Goal: Information Seeking & Learning: Learn about a topic

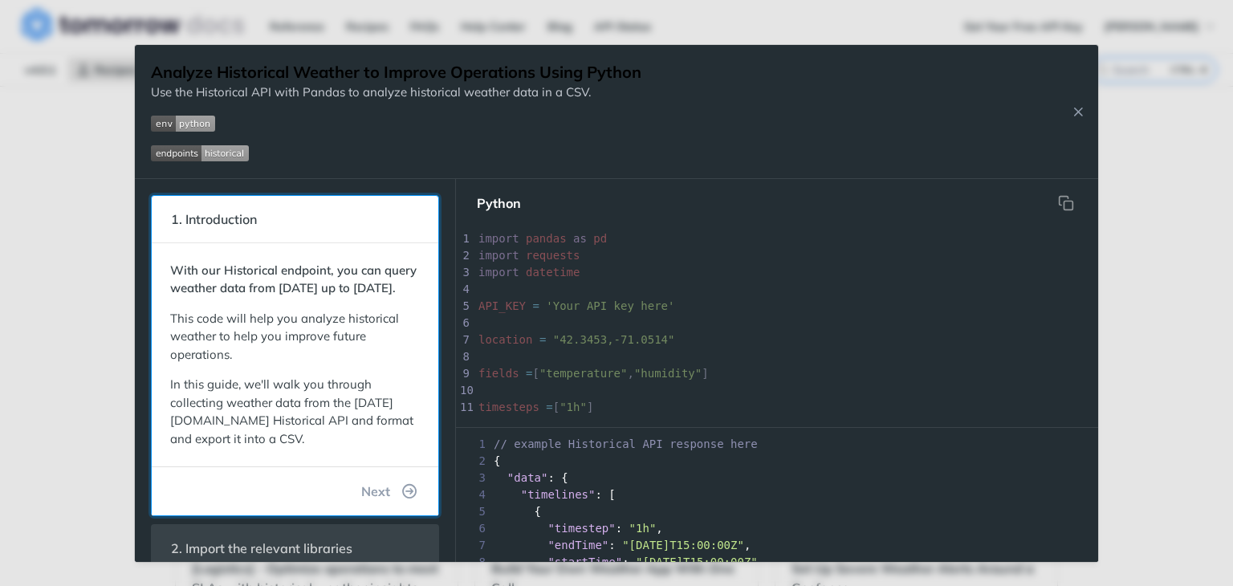
drag, startPoint x: 283, startPoint y: 286, endPoint x: 333, endPoint y: 293, distance: 51.1
click at [333, 293] on strong "With our Historical endpoint, you can query weather data from January 1st, 2000…" at bounding box center [293, 279] width 246 height 34
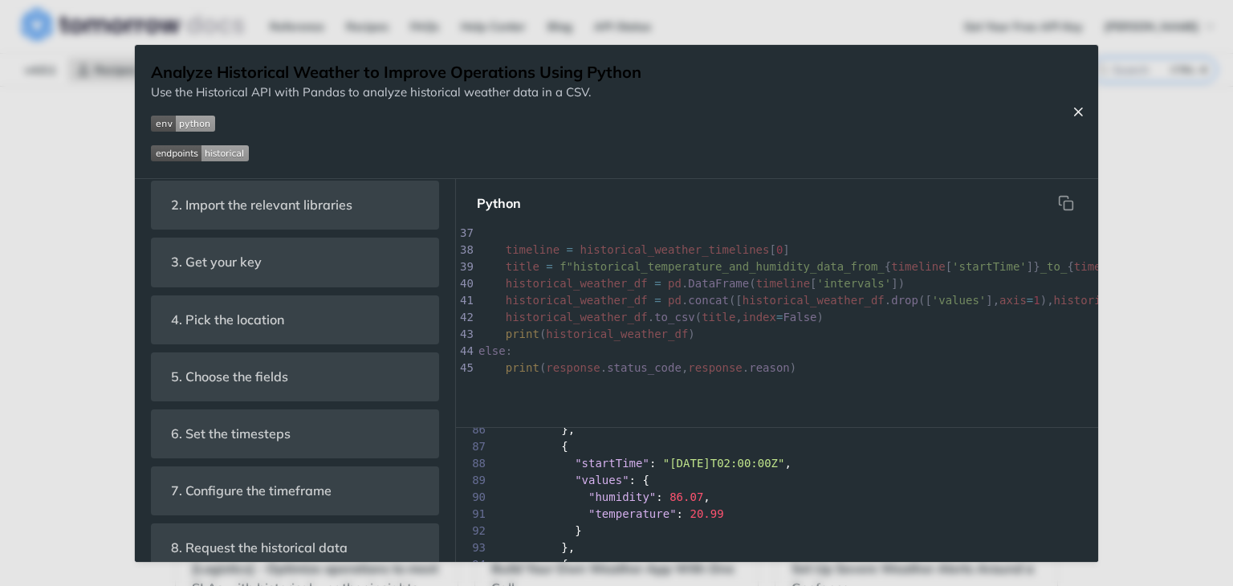
click at [1072, 113] on icon "Close Recipe" at bounding box center [1078, 111] width 14 height 14
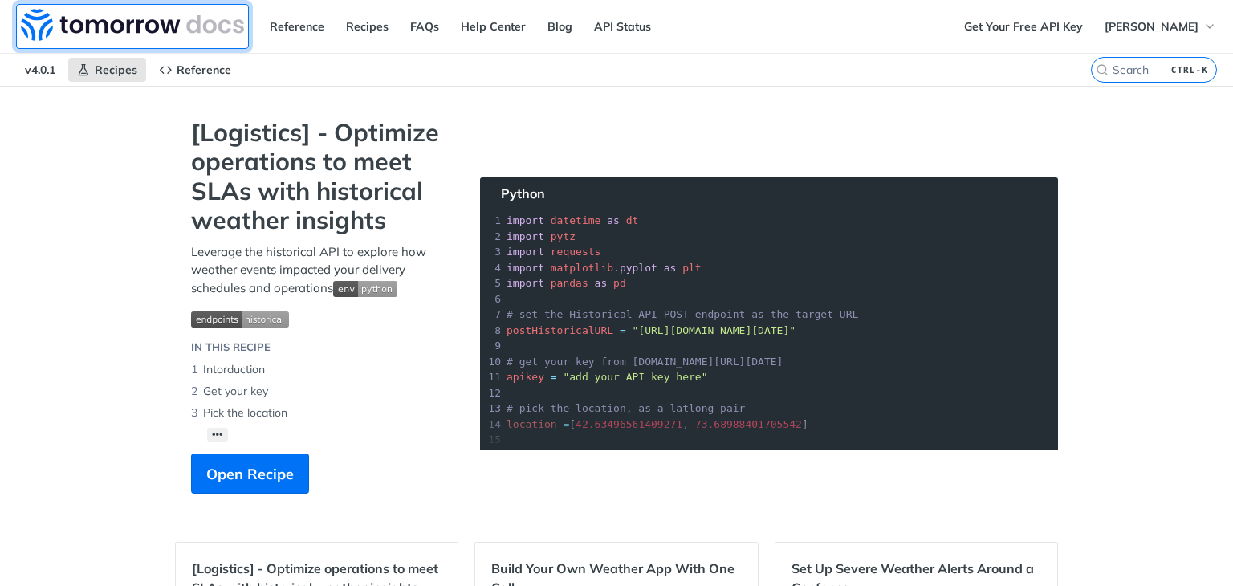
click at [150, 18] on img at bounding box center [132, 25] width 223 height 32
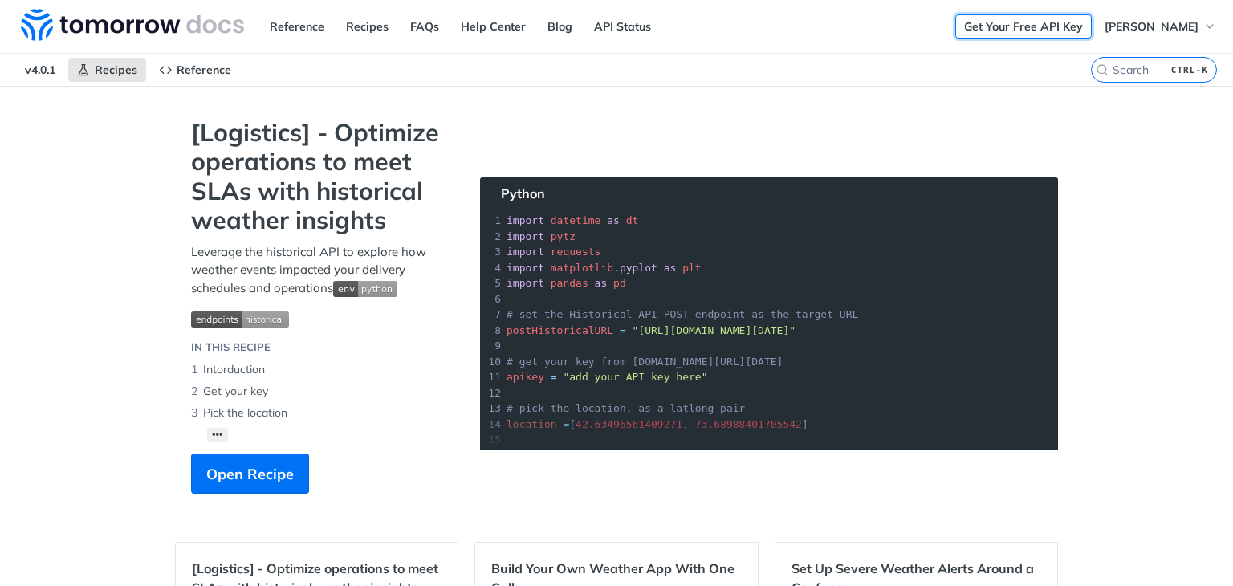
click at [1010, 20] on link "Get Your Free API Key" at bounding box center [1023, 26] width 136 height 24
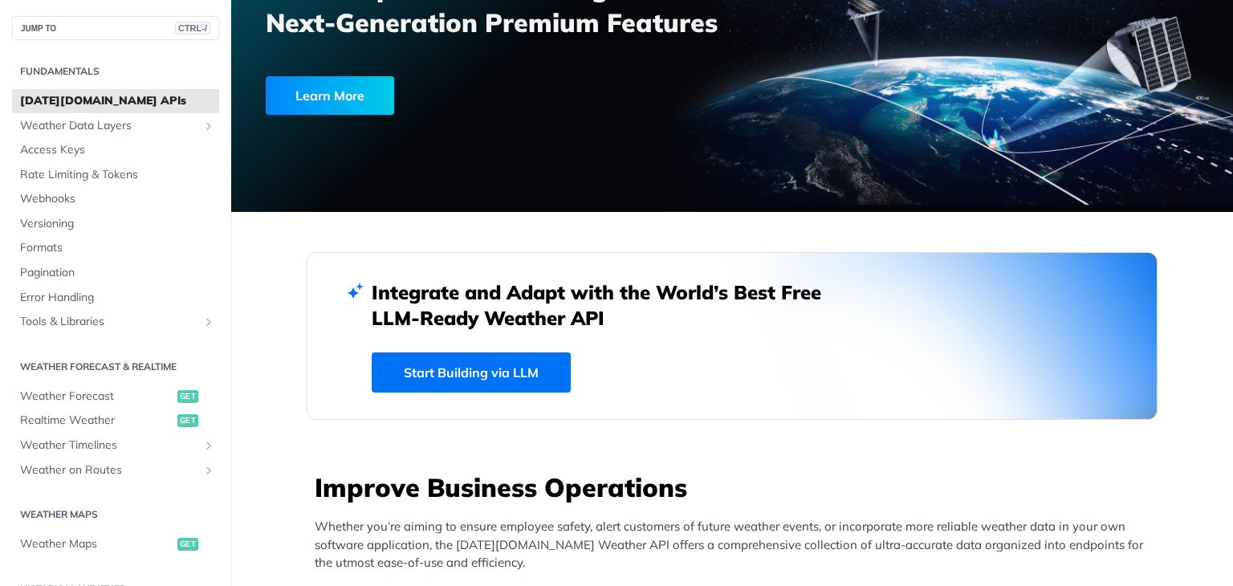
scroll to position [199, 0]
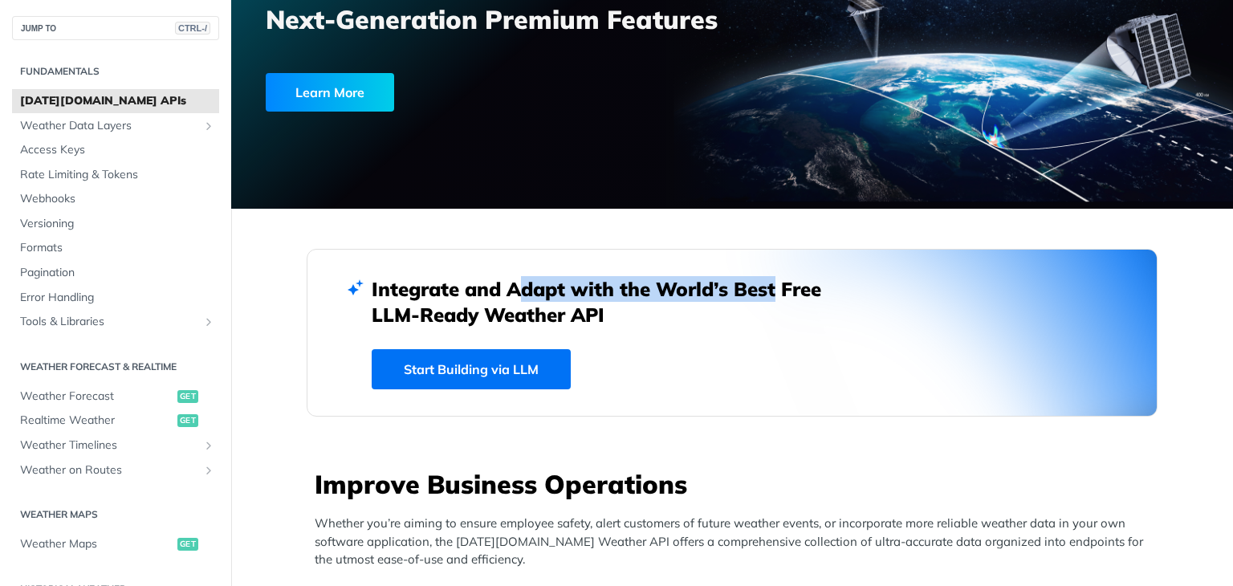
drag, startPoint x: 502, startPoint y: 291, endPoint x: 771, endPoint y: 279, distance: 269.2
click at [771, 279] on h2 "Integrate and Adapt with the World’s Best Free LLM-Ready Weather API" at bounding box center [609, 301] width 474 height 51
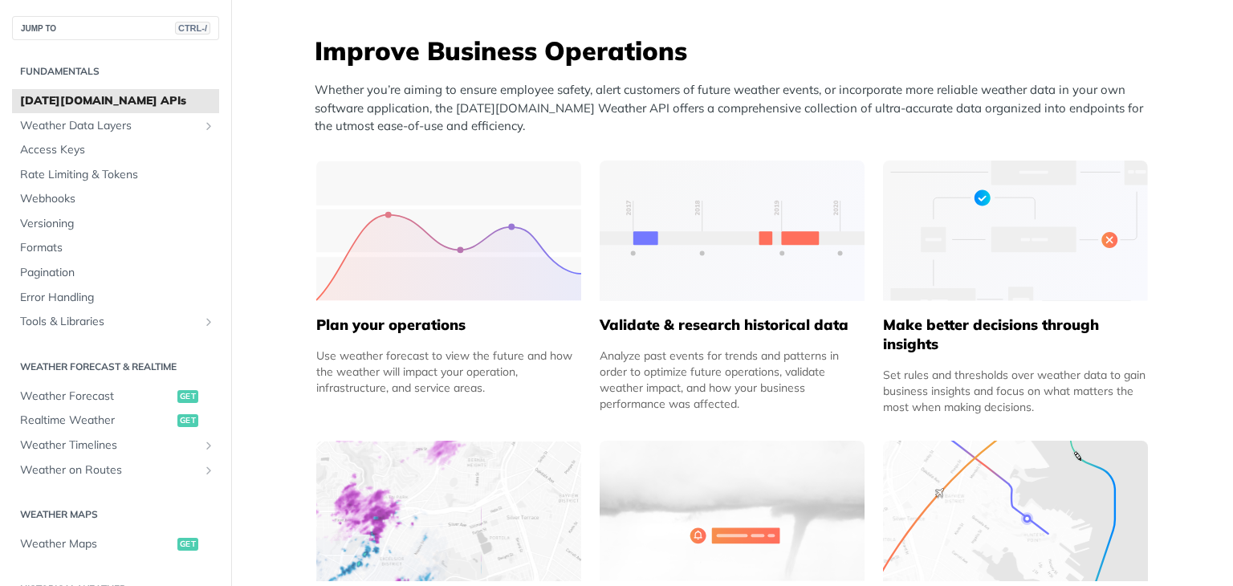
scroll to position [636, 0]
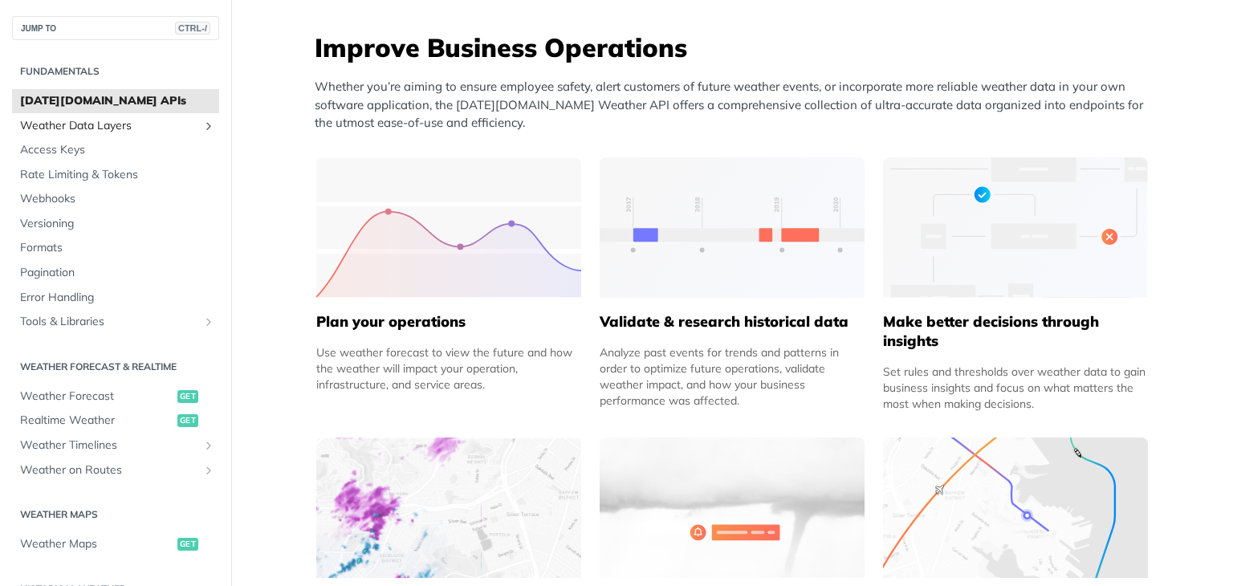
click at [202, 122] on icon "Show subpages for Weather Data Layers" at bounding box center [208, 126] width 13 height 13
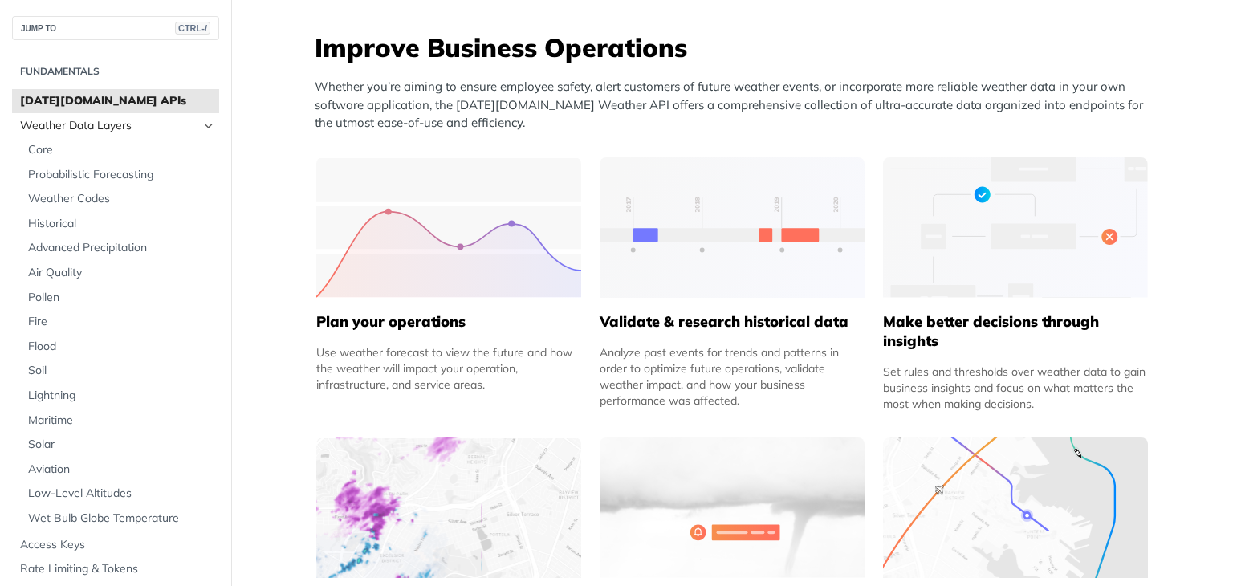
click at [202, 122] on icon "Hide subpages for Weather Data Layers" at bounding box center [208, 126] width 13 height 13
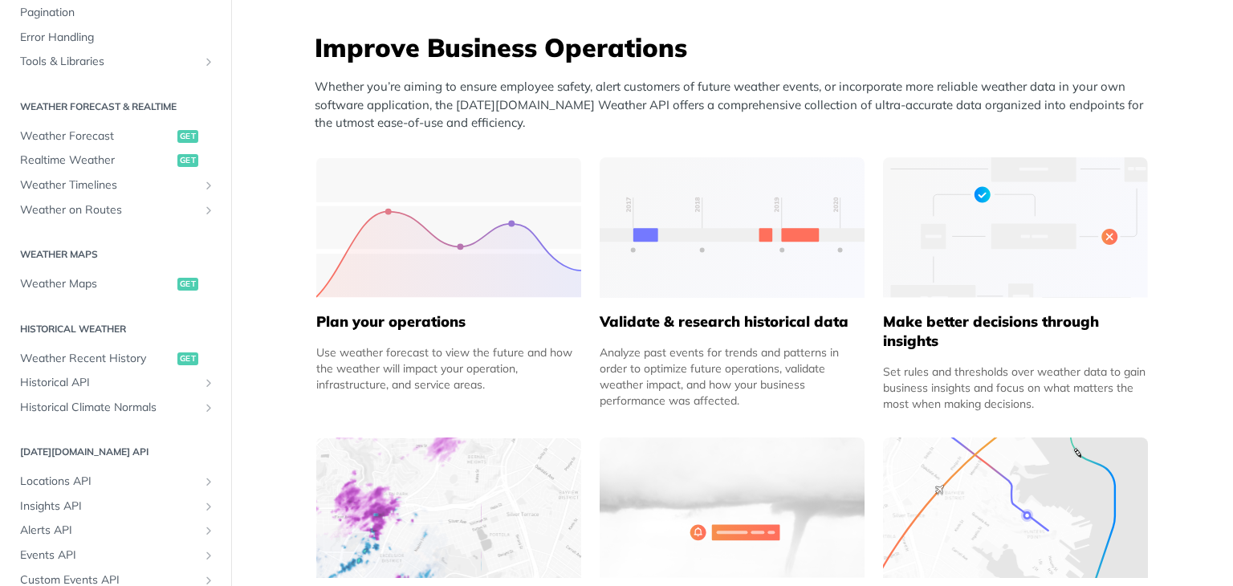
scroll to position [0, 0]
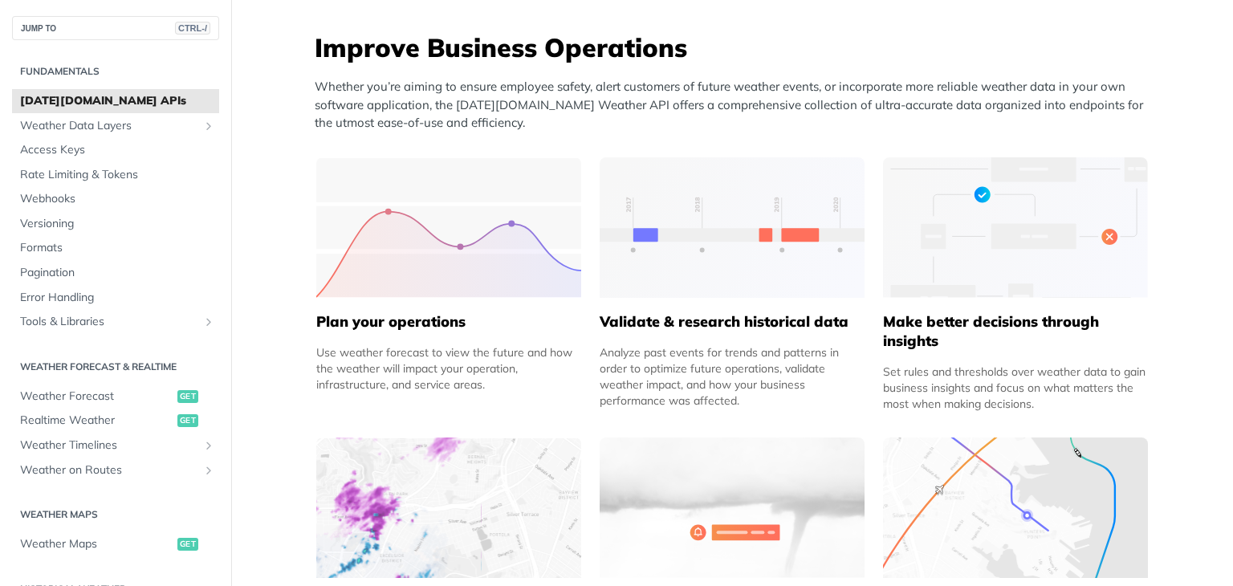
click at [83, 69] on h2 "Fundamentals" at bounding box center [115, 71] width 207 height 14
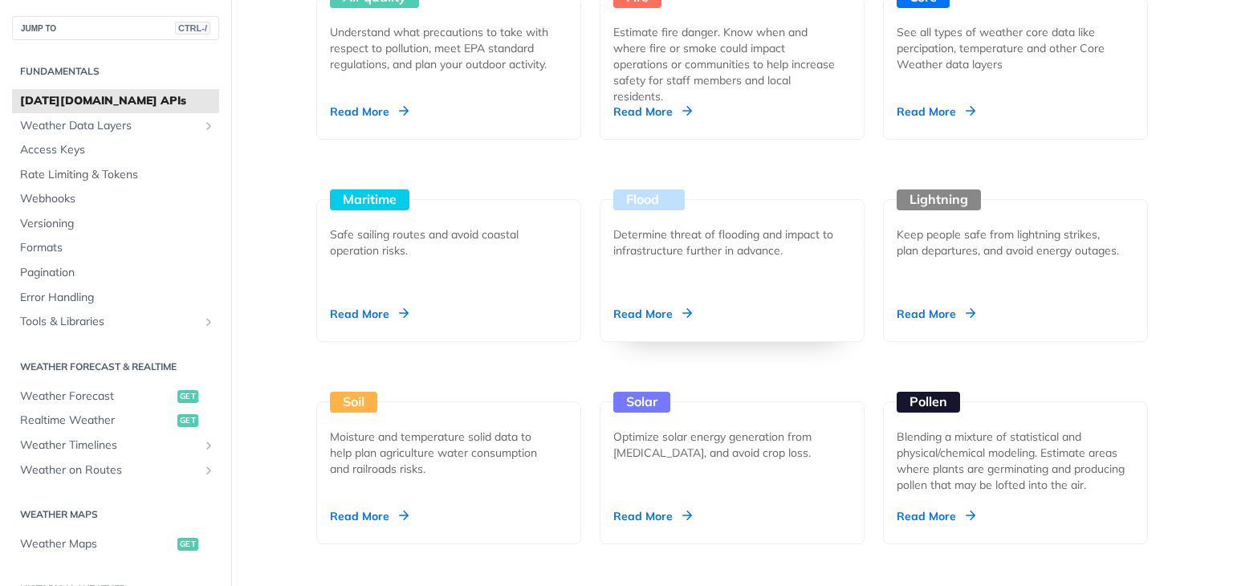
scroll to position [1593, 0]
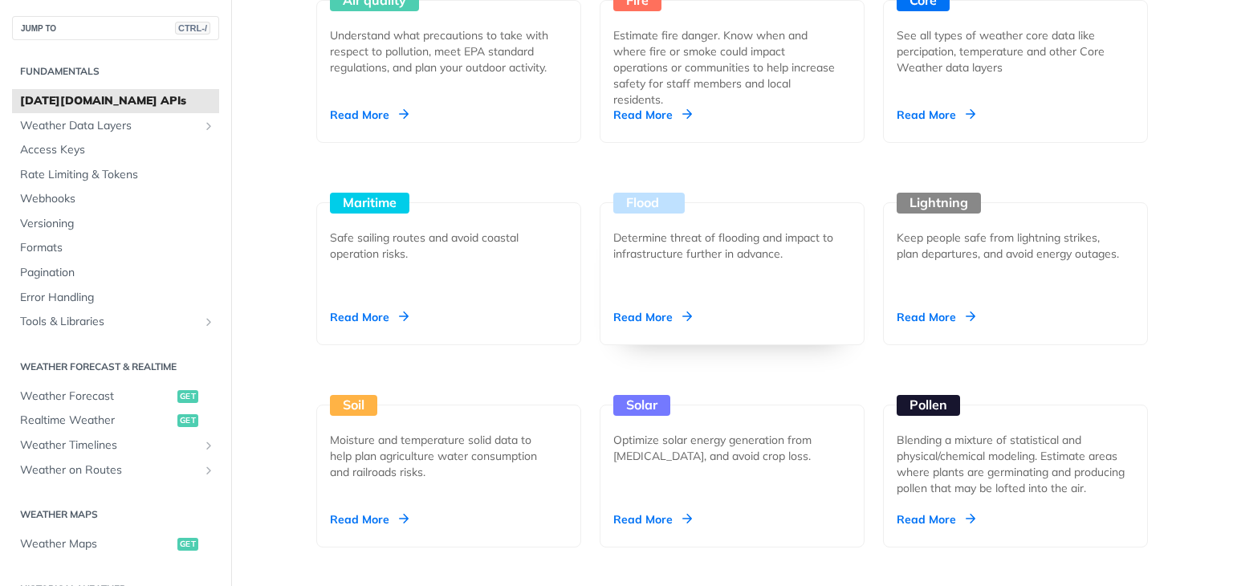
click at [717, 251] on div "Determine threat of flooding and impact to infrastructure further in advance." at bounding box center [725, 246] width 225 height 32
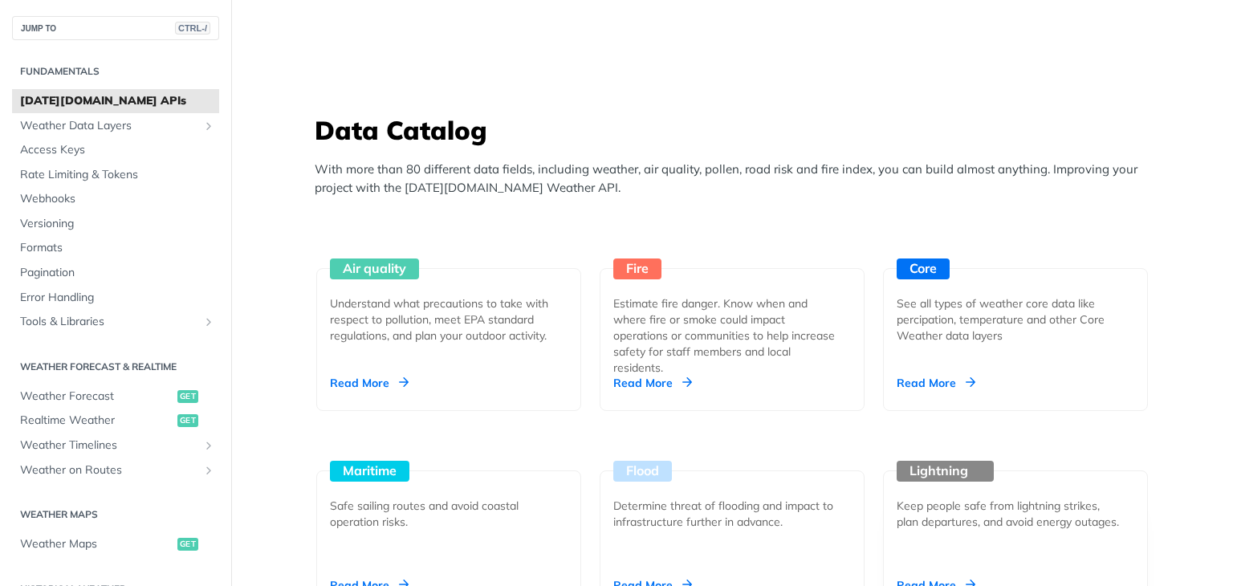
scroll to position [1323, 0]
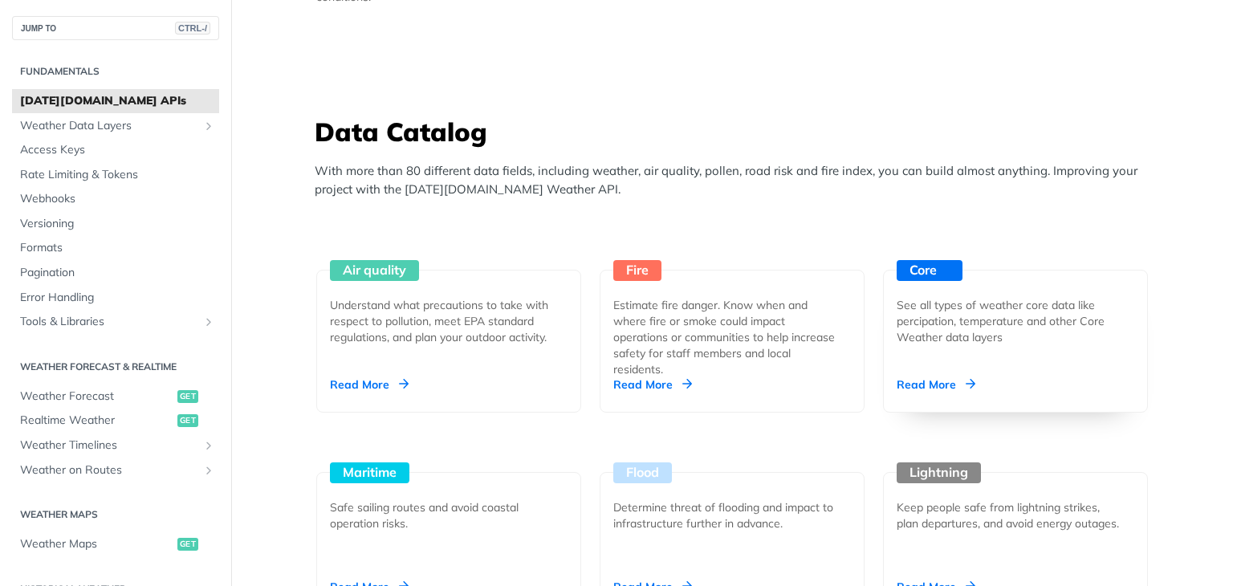
click at [947, 332] on div "See all types of weather core data like percipation, temperature and other Core…" at bounding box center [1009, 321] width 225 height 48
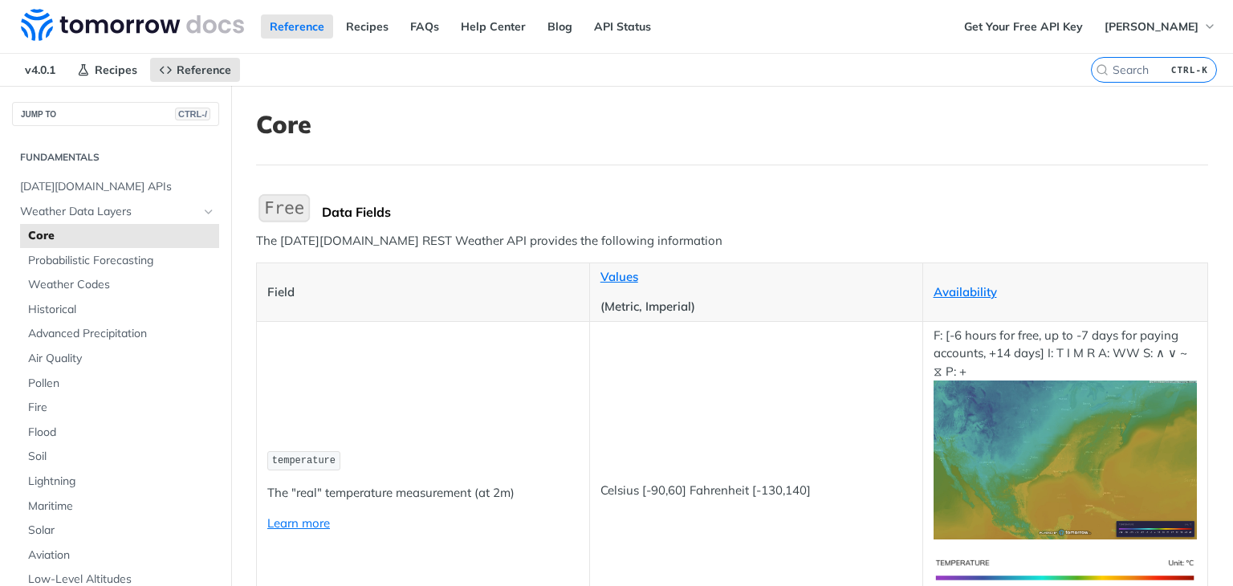
click at [111, 63] on span "Recipes" at bounding box center [116, 70] width 43 height 14
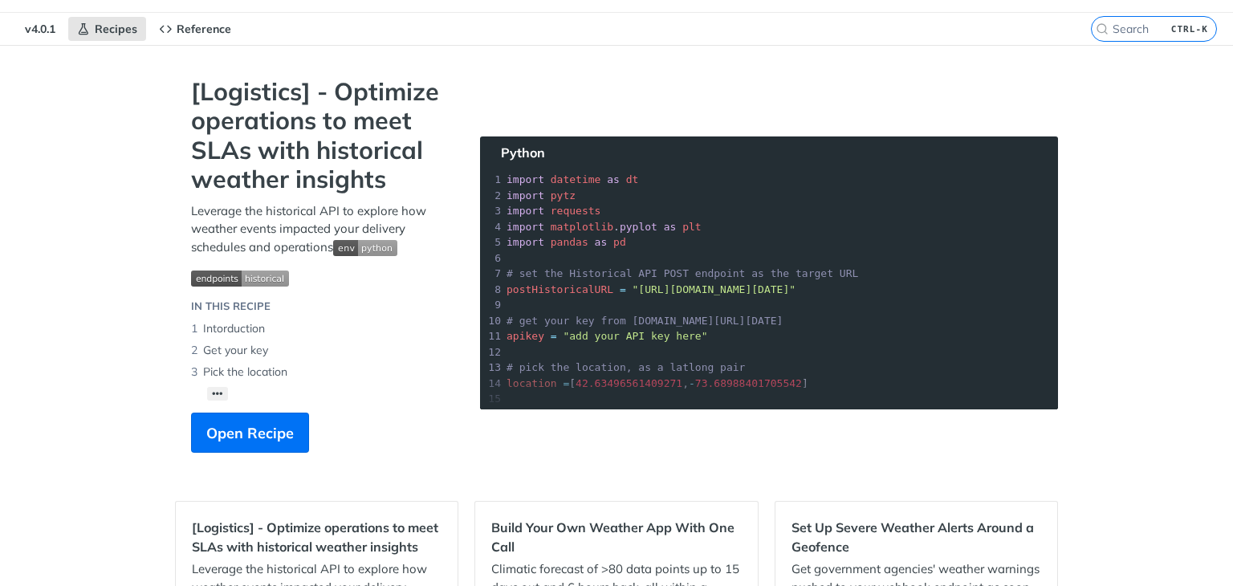
click at [624, 341] on section "[Logistics] - Optimize operations to meet SLAs with historical weather insights…" at bounding box center [616, 281] width 883 height 408
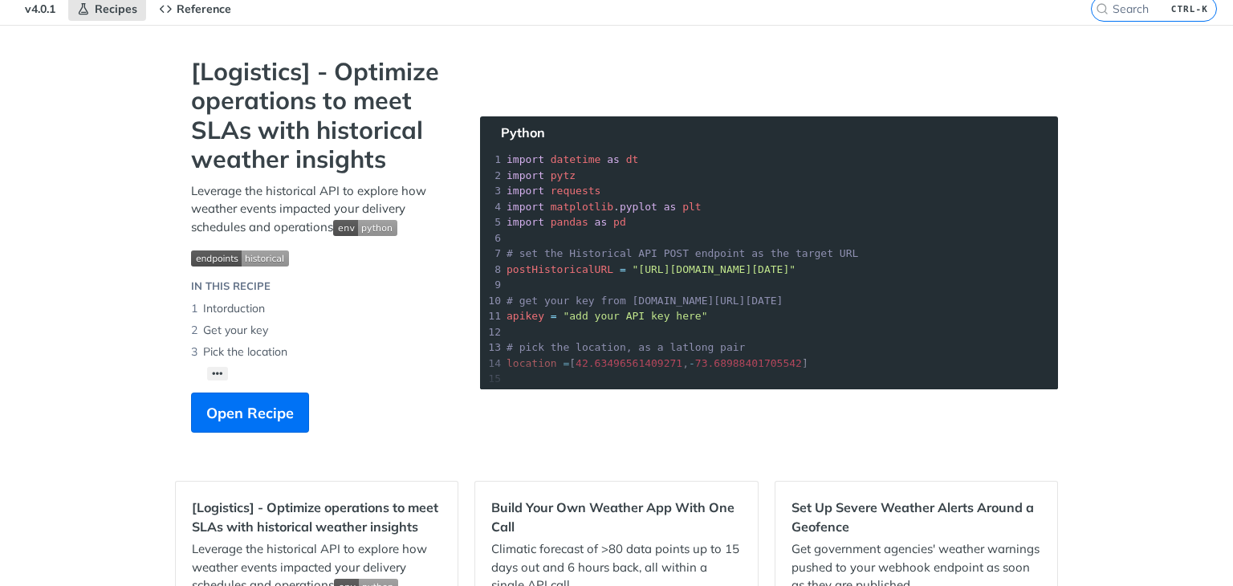
scroll to position [60, 0]
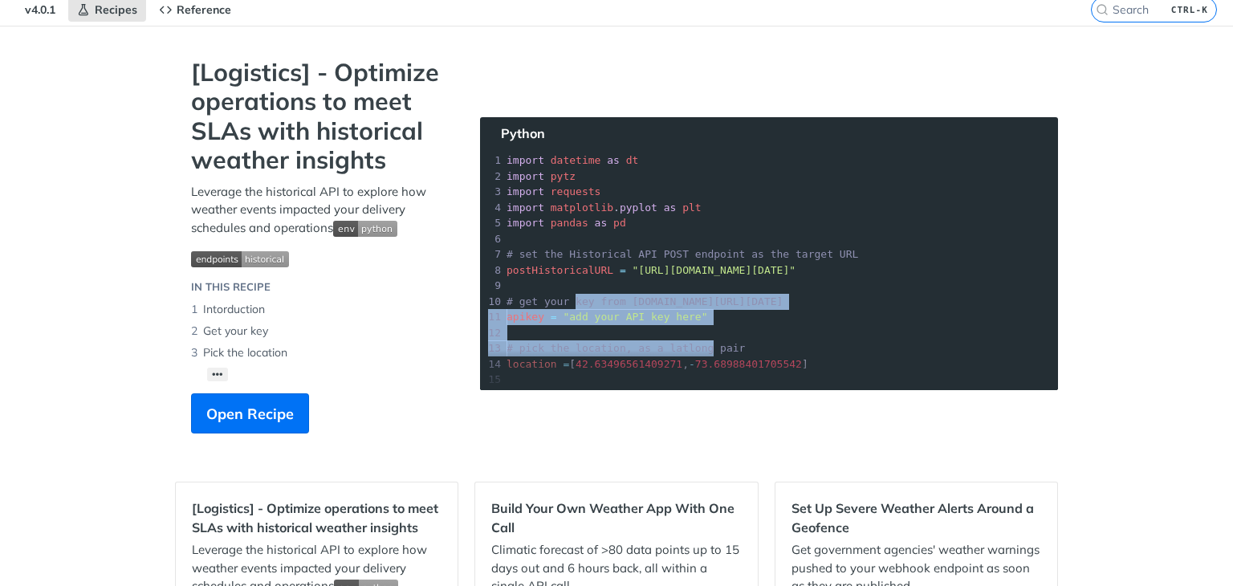
drag, startPoint x: 563, startPoint y: 307, endPoint x: 691, endPoint y: 349, distance: 134.5
click at [691, 349] on section "[Logistics] - Optimize operations to meet SLAs with historical weather insights…" at bounding box center [616, 262] width 883 height 408
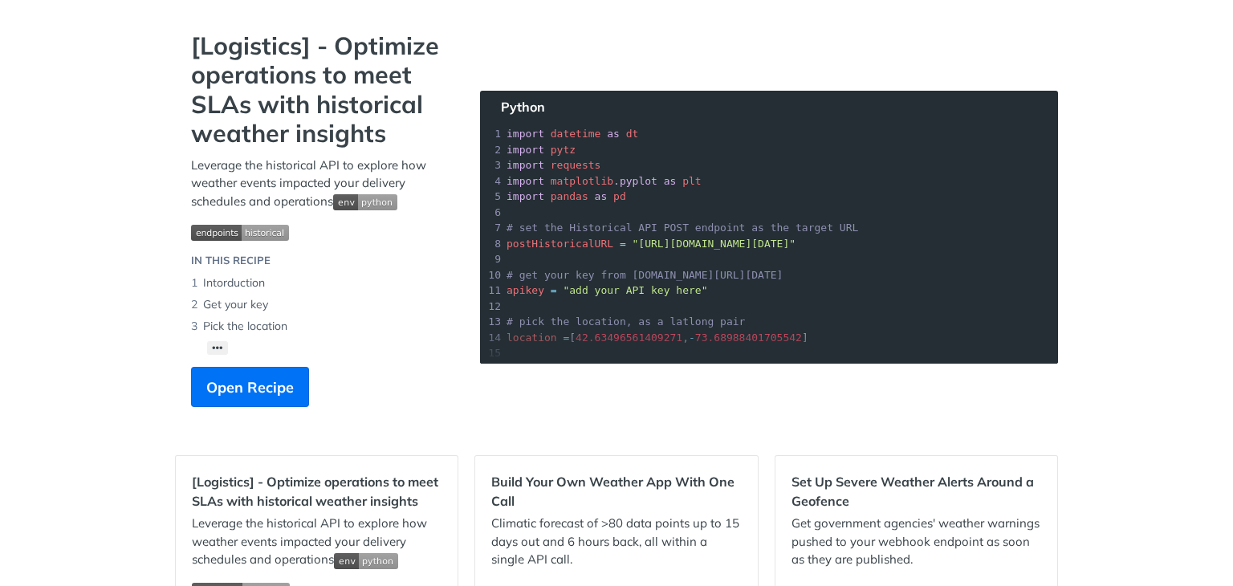
scroll to position [90, 0]
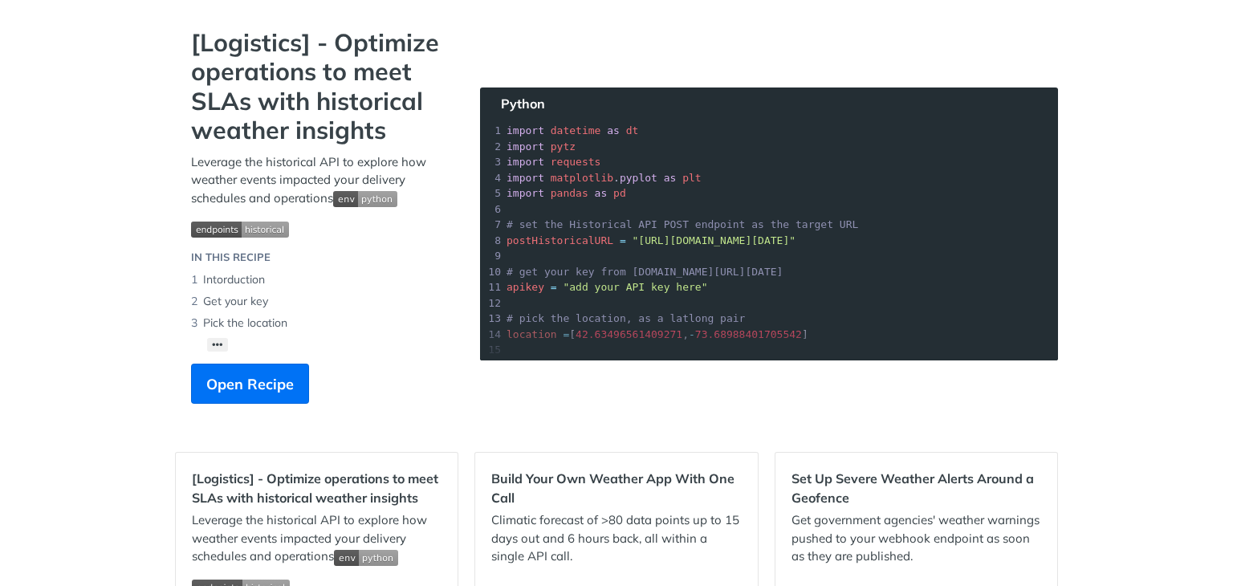
drag, startPoint x: 598, startPoint y: 220, endPoint x: 811, endPoint y: 277, distance: 220.2
click at [811, 277] on section "[Logistics] - Optimize operations to meet SLAs with historical weather insights…" at bounding box center [616, 232] width 883 height 408
drag, startPoint x: 226, startPoint y: 299, endPoint x: 296, endPoint y: 337, distance: 79.4
click at [296, 337] on div "[Logistics] - Optimize operations to meet SLAs with historical weather insights…" at bounding box center [319, 224] width 289 height 392
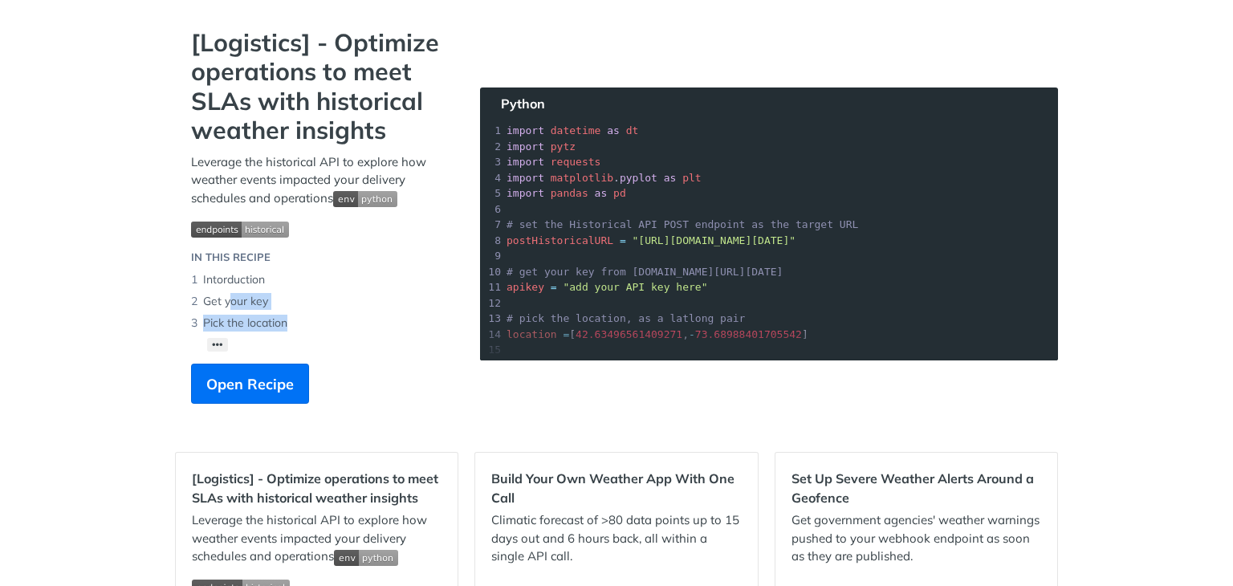
click at [296, 337] on div "[Logistics] - Optimize operations to meet SLAs with historical weather insights…" at bounding box center [319, 224] width 289 height 392
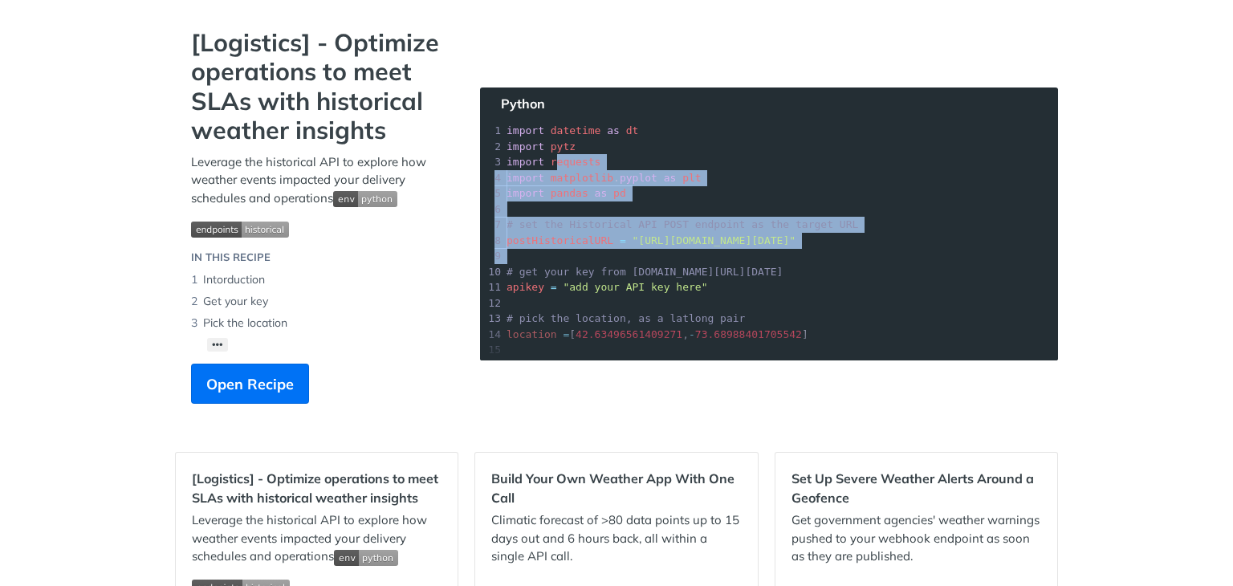
drag, startPoint x: 549, startPoint y: 161, endPoint x: 698, endPoint y: 270, distance: 184.5
click at [698, 270] on section "[Logistics] - Optimize operations to meet SLAs with historical weather insights…" at bounding box center [616, 232] width 883 height 408
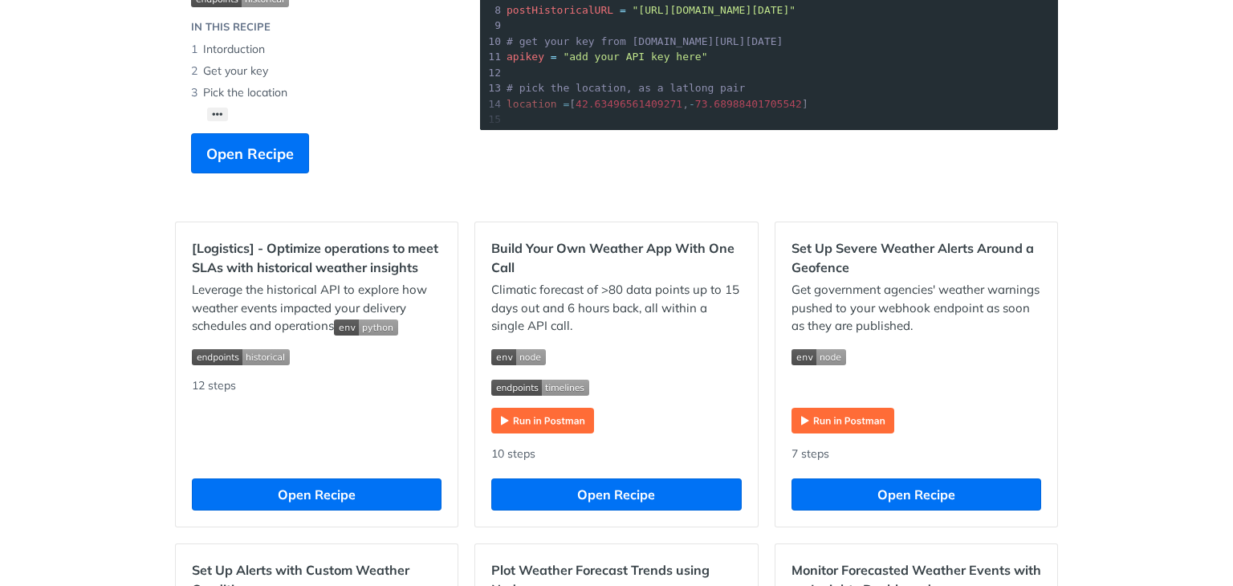
scroll to position [0, 0]
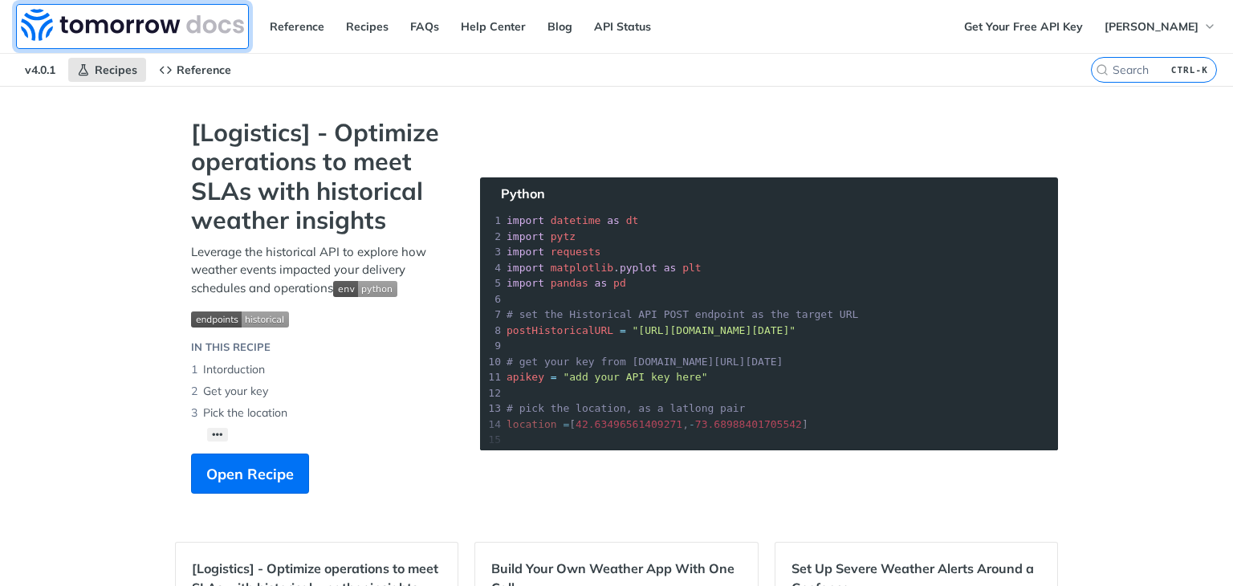
click at [91, 21] on img at bounding box center [132, 25] width 223 height 32
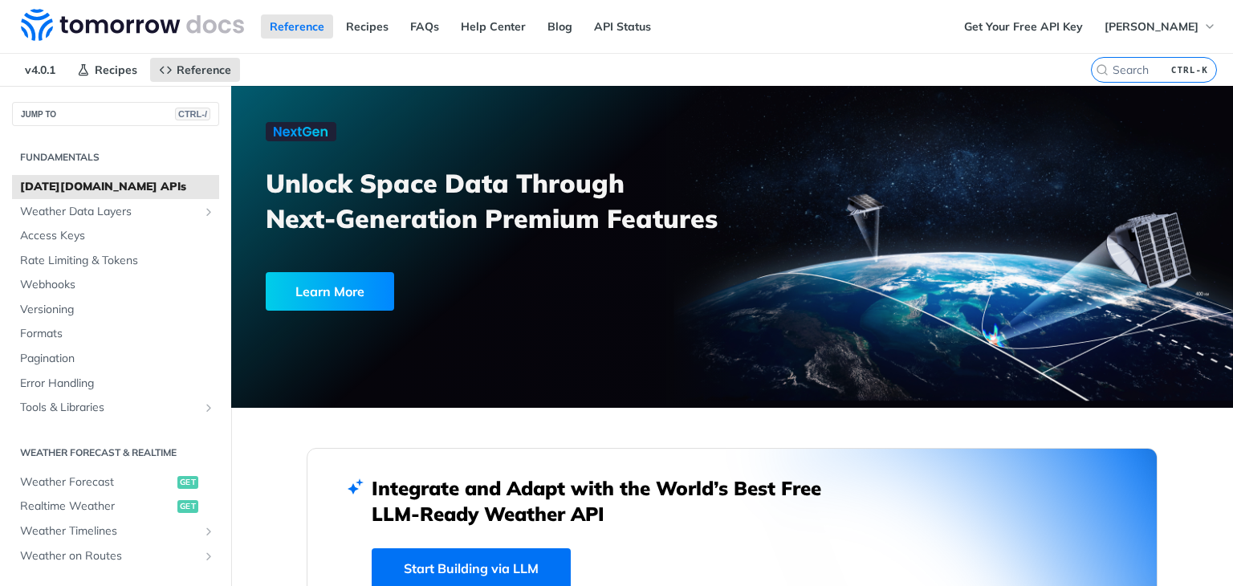
click at [332, 281] on div "Learn More" at bounding box center [330, 291] width 128 height 39
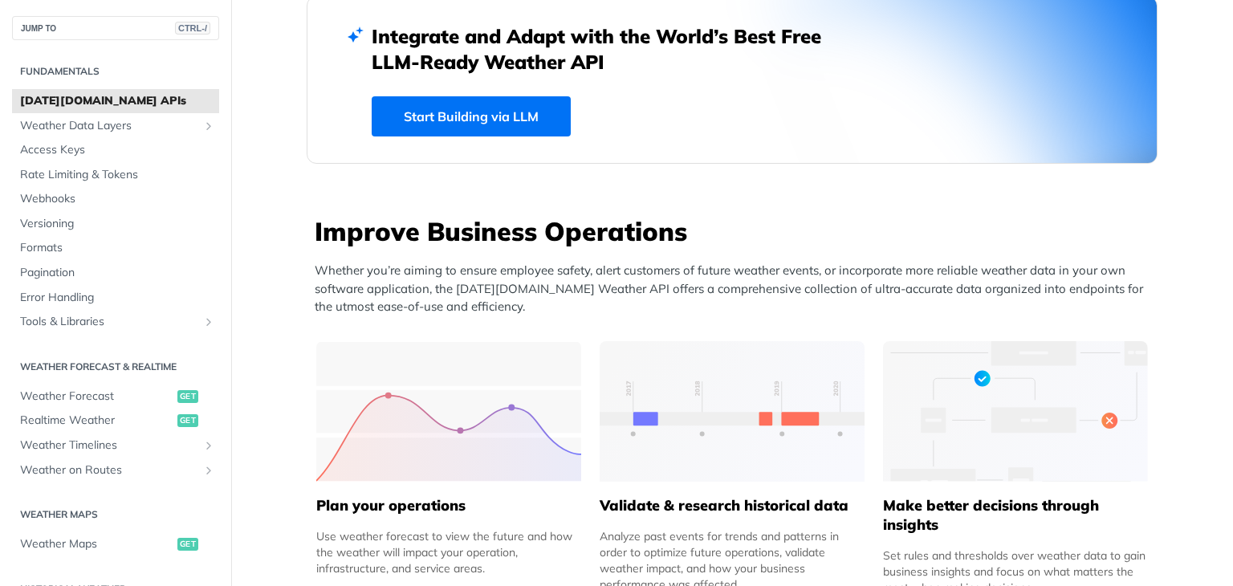
scroll to position [453, 0]
click at [469, 126] on link "Start Building via LLM" at bounding box center [471, 116] width 199 height 40
